Goal: Task Accomplishment & Management: Use online tool/utility

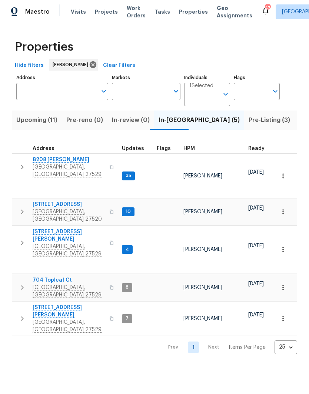
click at [61, 201] on span "737 Lakemont Dr" at bounding box center [69, 204] width 72 height 7
click at [59, 208] on span "Clayton, NC 27520" at bounding box center [69, 215] width 72 height 15
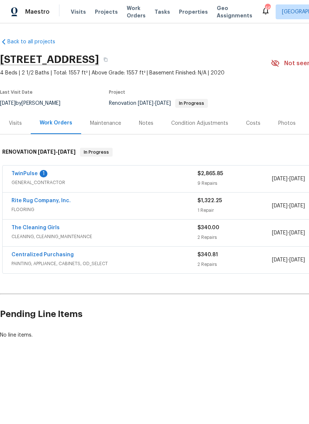
click at [22, 173] on link "TwinPulse" at bounding box center [24, 173] width 26 height 5
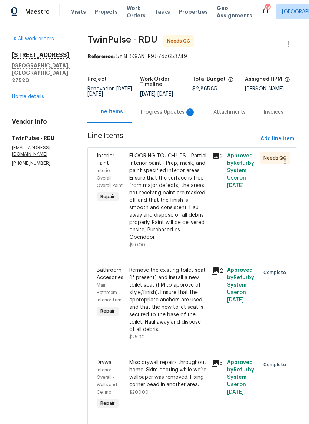
click at [189, 194] on div "FLOORING TOUCH UPS. . Partial Interior paint - Prep, mask, and paint specified …" at bounding box center [167, 196] width 77 height 89
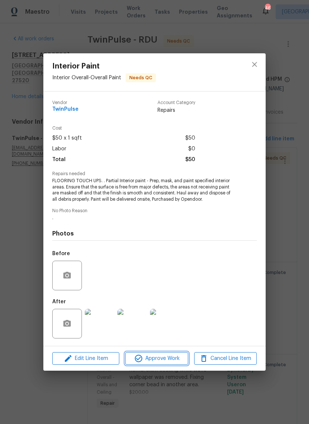
click at [167, 363] on button "Approve Work" at bounding box center [156, 358] width 63 height 13
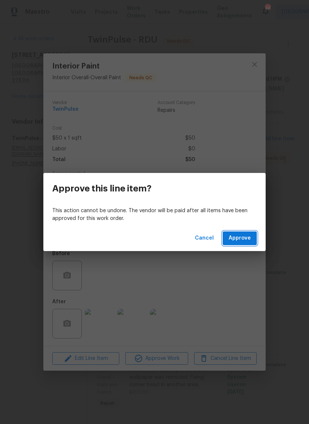
click at [247, 239] on span "Approve" at bounding box center [239, 237] width 22 height 9
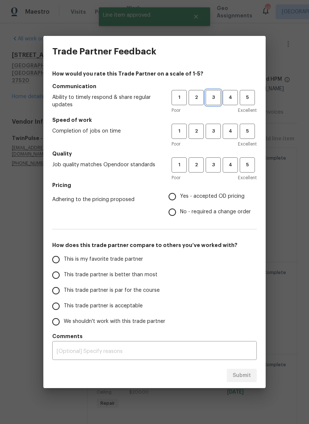
click at [215, 97] on span "3" at bounding box center [213, 97] width 14 height 9
click at [219, 130] on span "3" at bounding box center [213, 131] width 14 height 9
click at [213, 171] on button "3" at bounding box center [212, 164] width 15 height 15
click at [223, 196] on span "Yes - accepted OD pricing" at bounding box center [212, 196] width 64 height 8
click at [180, 196] on input "Yes - accepted OD pricing" at bounding box center [172, 197] width 16 height 16
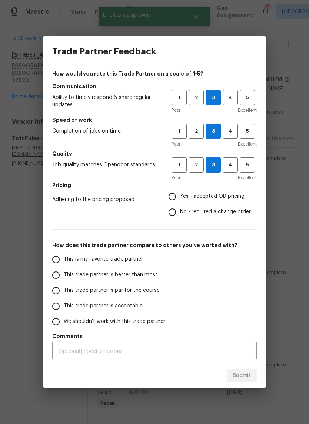
radio input "true"
click at [150, 275] on span "This trade partner is better than most" at bounding box center [111, 275] width 94 height 8
click at [64, 275] on input "This trade partner is better than most" at bounding box center [56, 275] width 16 height 16
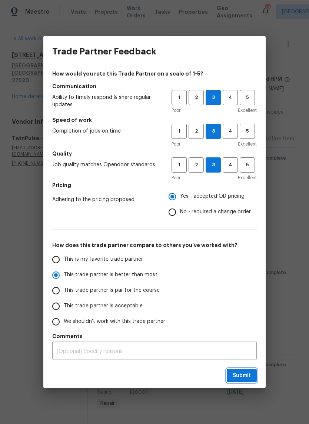
click at [253, 372] on button "Submit" at bounding box center [241, 376] width 30 height 14
radio input "true"
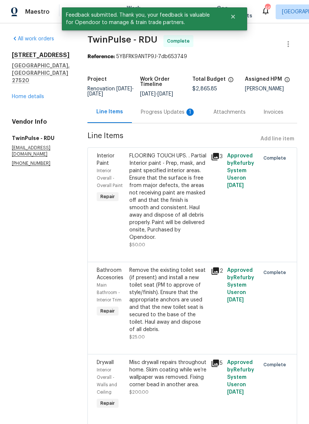
click at [170, 115] on div "Progress Updates 1" at bounding box center [168, 111] width 55 height 7
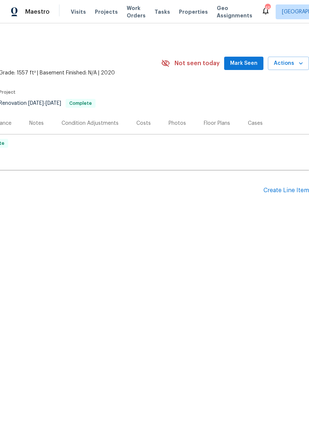
scroll to position [0, 110]
click at [248, 62] on span "Mark Seen" at bounding box center [243, 63] width 27 height 9
click at [248, 63] on span "Mark Seen" at bounding box center [243, 63] width 27 height 9
click at [296, 67] on span "Actions" at bounding box center [287, 63] width 29 height 9
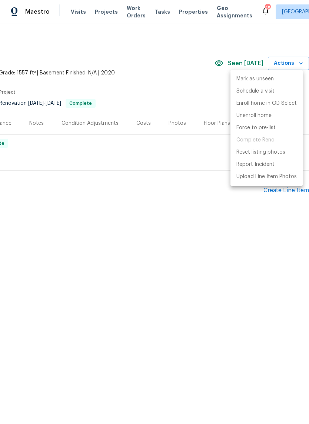
click at [201, 77] on div at bounding box center [154, 212] width 309 height 424
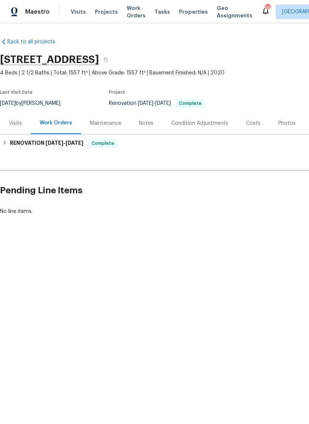
scroll to position [0, 0]
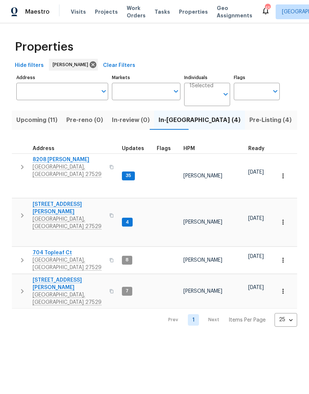
click at [51, 216] on span "Garner, NC 27529" at bounding box center [69, 223] width 72 height 15
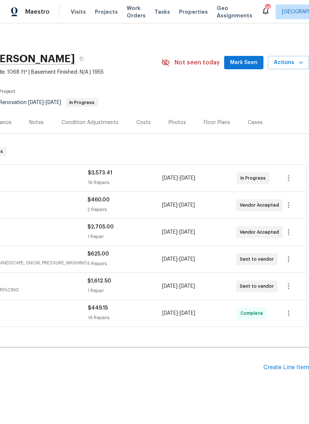
scroll to position [1, 110]
